Goal: Transaction & Acquisition: Purchase product/service

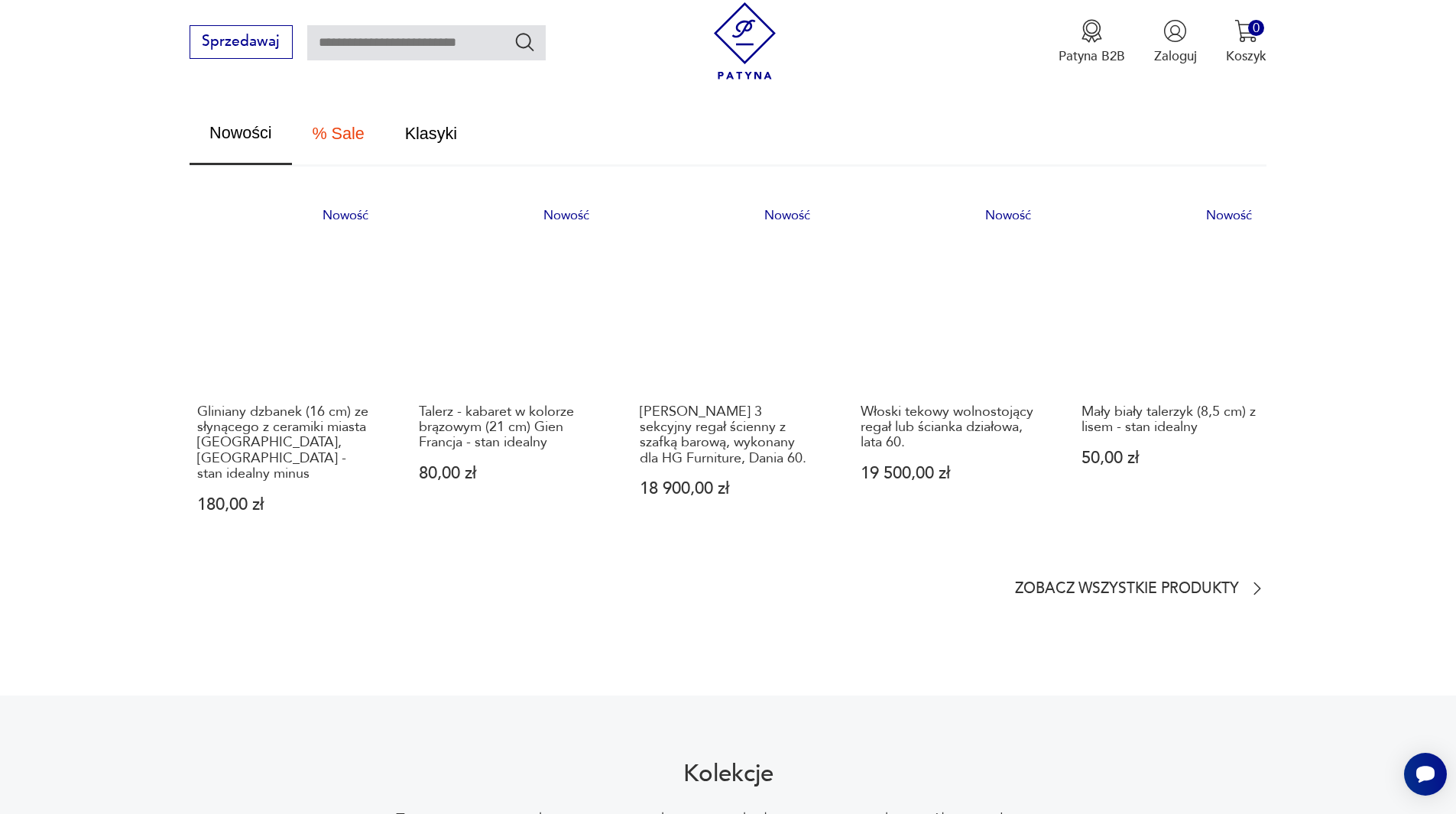
scroll to position [994, 0]
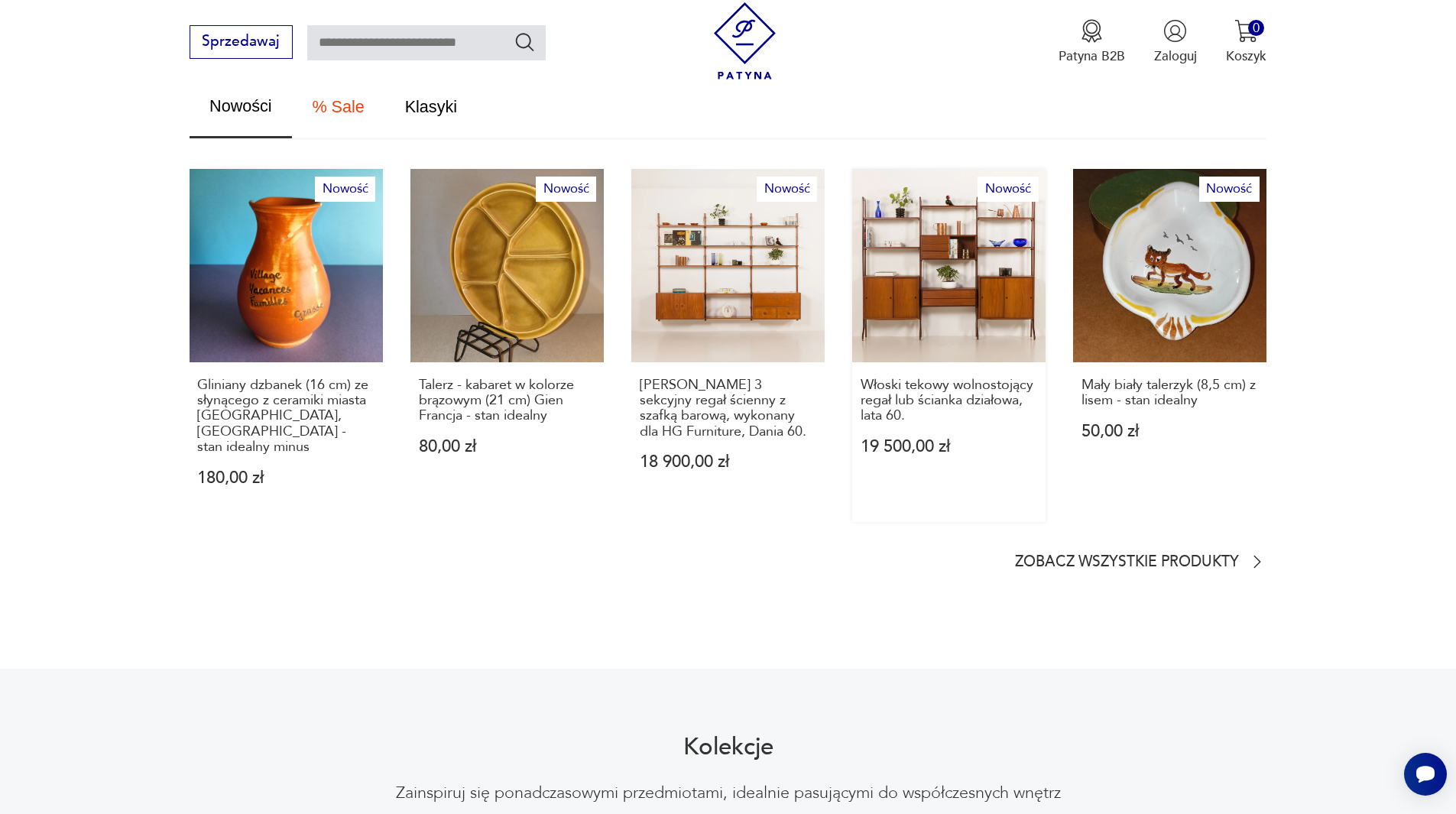
click at [930, 321] on link "Nowość Włoski tekowy wolnostojący regał lub ścianka działowa, lata 60. 19 500,0…" at bounding box center [949, 345] width 194 height 353
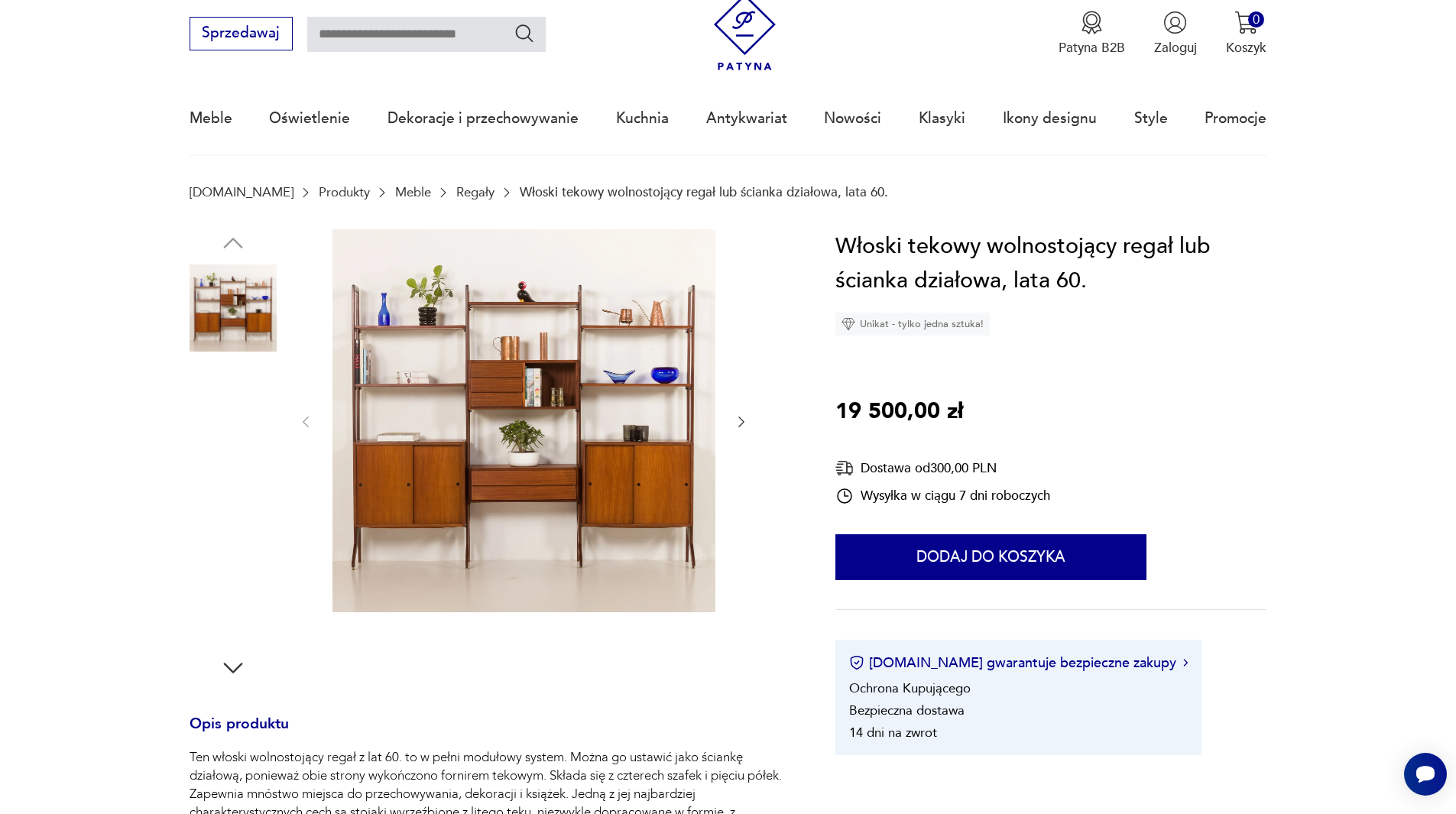
scroll to position [76, 0]
